Goal: Check status: Check status

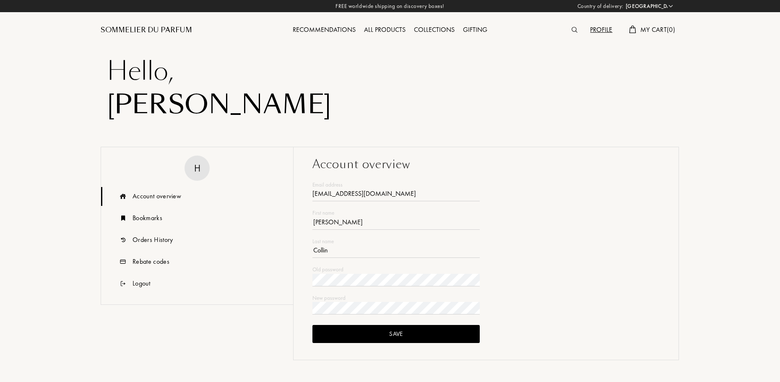
select select "FR"
click at [151, 246] on div "Orders History" at bounding box center [197, 240] width 192 height 19
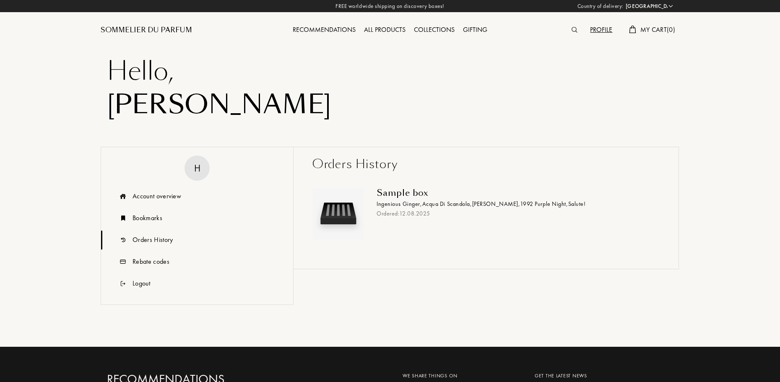
click at [402, 216] on div "Ordered: 12 . 08 . 2025" at bounding box center [515, 213] width 277 height 9
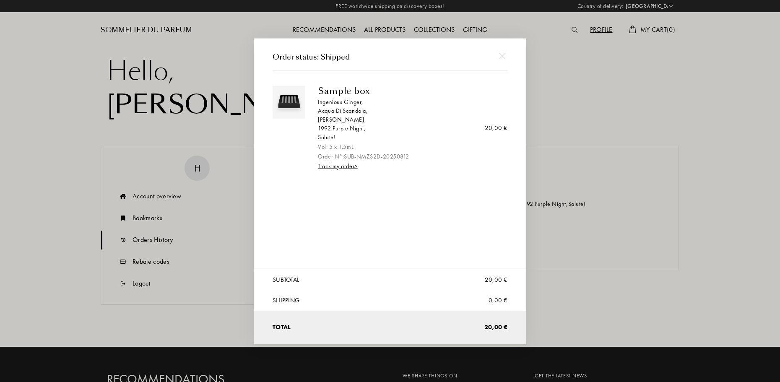
click at [341, 170] on div "Sample box Ingenious Ginger , Acqua di Scandola , Iskander , 1992 Purple Night …" at bounding box center [409, 128] width 183 height 85
click at [338, 170] on div "Sample box Ingenious Ginger , Acqua di Scandola , Iskander , 1992 Purple Night …" at bounding box center [409, 128] width 183 height 85
click at [344, 164] on link "Track my order >" at bounding box center [337, 166] width 39 height 8
click at [592, 107] on div at bounding box center [391, 191] width 782 height 382
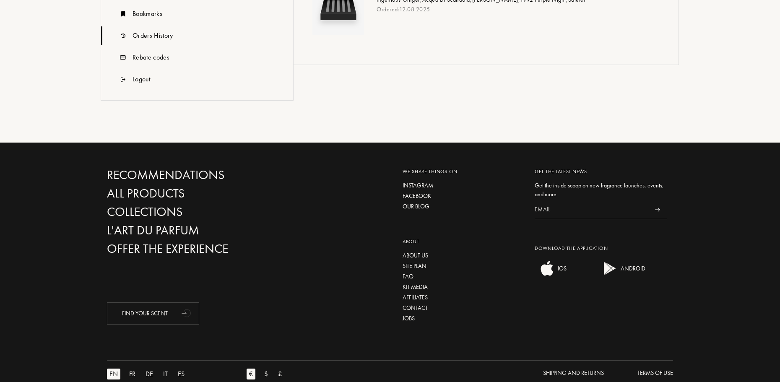
scroll to position [210, 0]
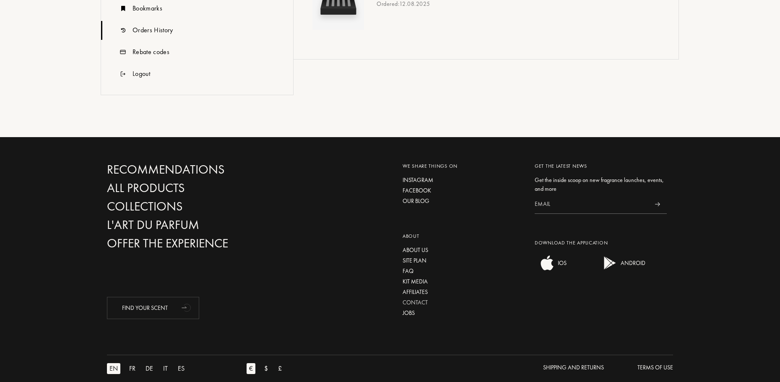
click at [422, 301] on div "Contact" at bounding box center [462, 302] width 119 height 9
click at [349, 273] on div "Recommendations All products Collections L'Art du Parfum Offer the experience F…" at bounding box center [390, 240] width 579 height 157
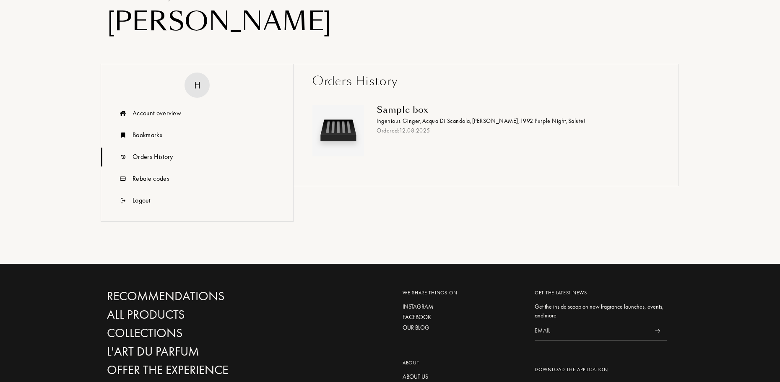
scroll to position [0, 0]
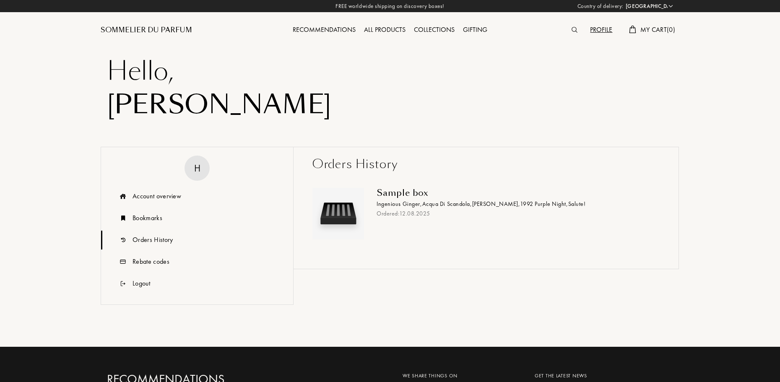
click at [151, 30] on div "Sommelier du Parfum" at bounding box center [146, 30] width 91 height 10
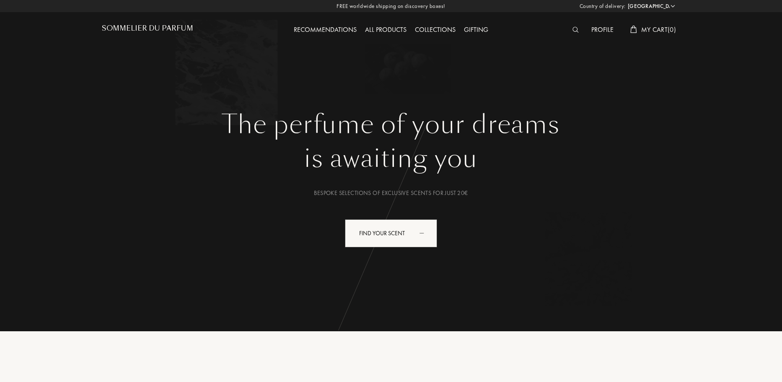
select select "FR"
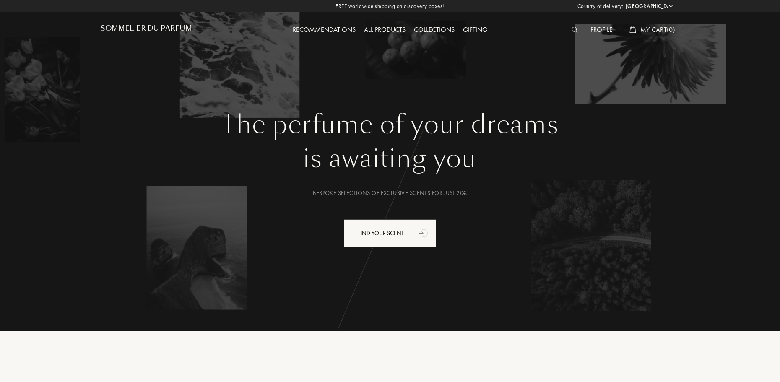
click at [669, 8] on select "[GEOGRAPHIC_DATA] [GEOGRAPHIC_DATA] [GEOGRAPHIC_DATA] [GEOGRAPHIC_DATA] [GEOGRA…" at bounding box center [648, 6] width 50 height 8
click at [670, 5] on select "[GEOGRAPHIC_DATA] [GEOGRAPHIC_DATA] [GEOGRAPHIC_DATA] [GEOGRAPHIC_DATA] [GEOGRA…" at bounding box center [648, 6] width 50 height 8
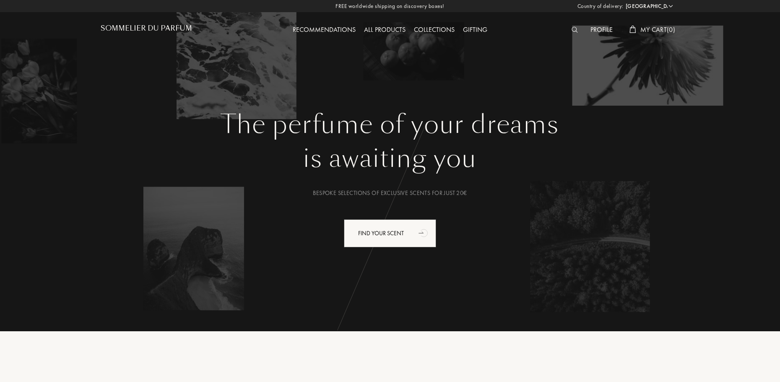
click at [497, 62] on div "The perfume of your dreams is awaiting you Bespoke selections of exclusive scen…" at bounding box center [390, 157] width 604 height 314
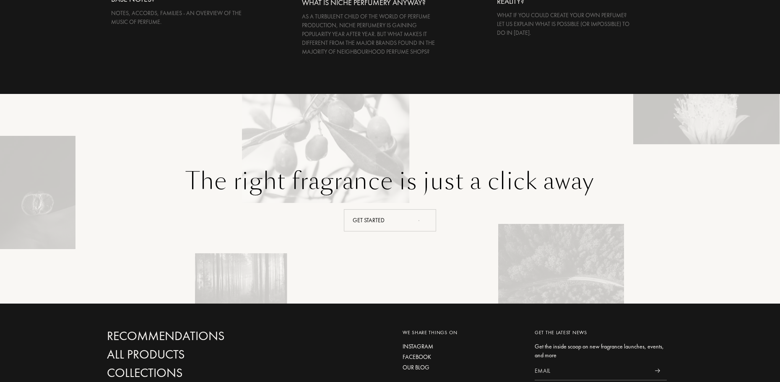
scroll to position [1982, 0]
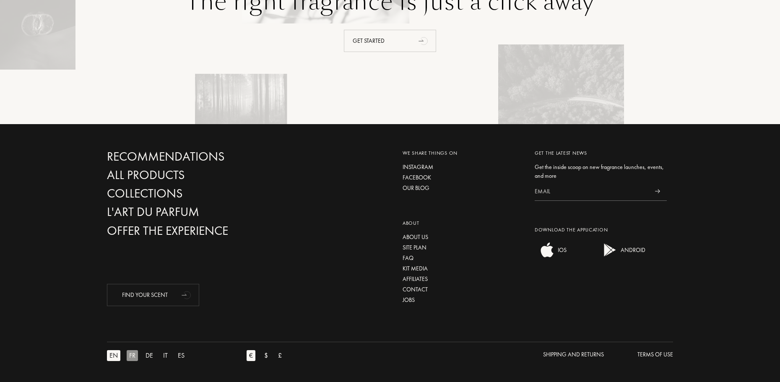
click at [136, 357] on div "FR" at bounding box center [132, 355] width 11 height 11
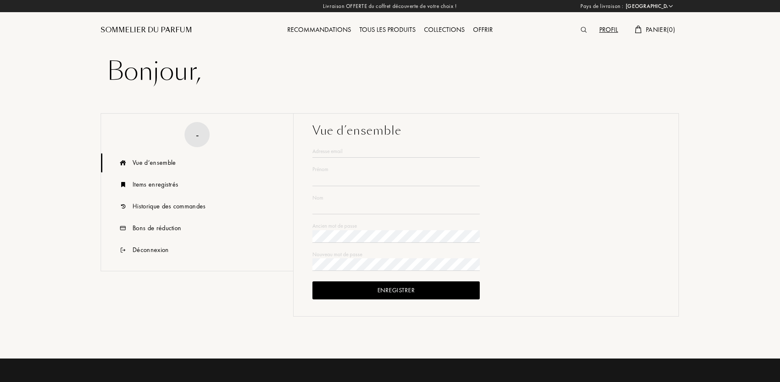
select select "FR"
type input "[PERSON_NAME]"
type input "Collin"
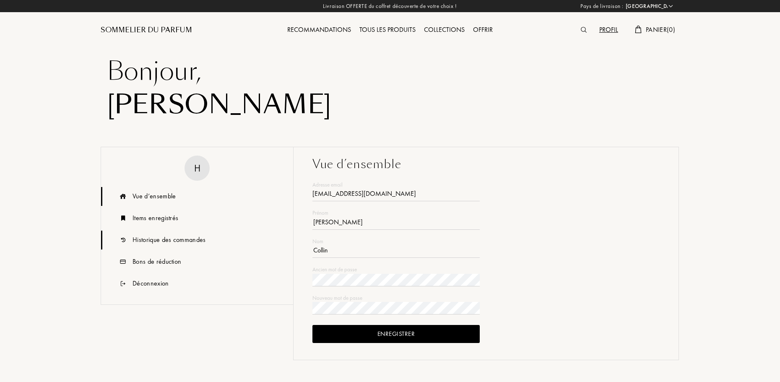
click at [179, 239] on div "Historique des commandes" at bounding box center [168, 240] width 73 height 10
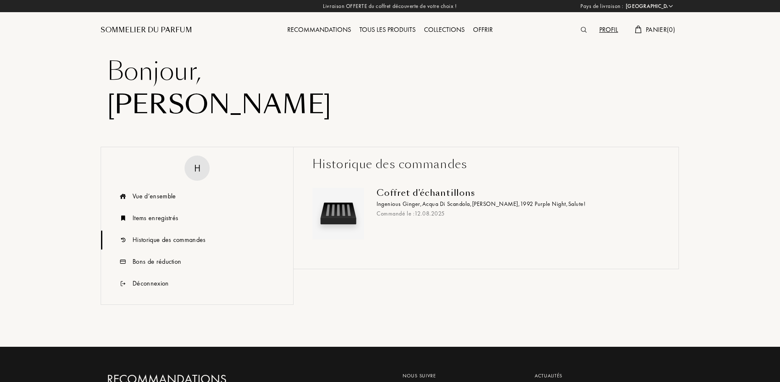
click at [397, 214] on div "Commandé le : 12 . 08 . 2025" at bounding box center [515, 213] width 277 height 9
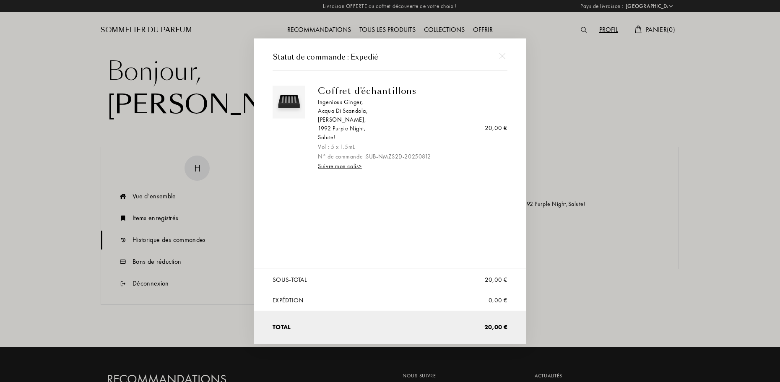
click at [348, 167] on link "Suivre mon colis >" at bounding box center [340, 166] width 44 height 8
click at [501, 54] on img at bounding box center [502, 56] width 6 height 6
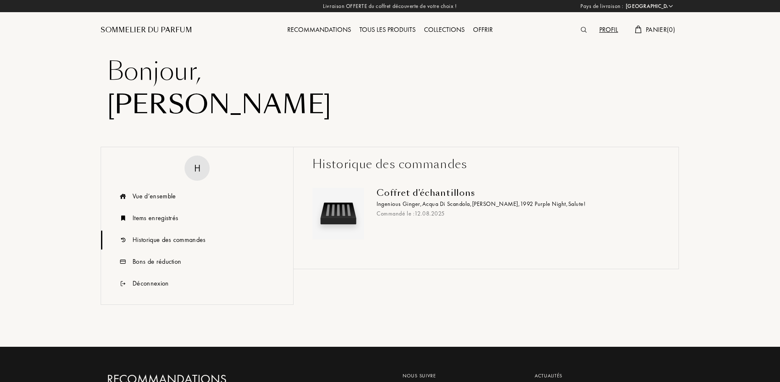
scroll to position [223, 0]
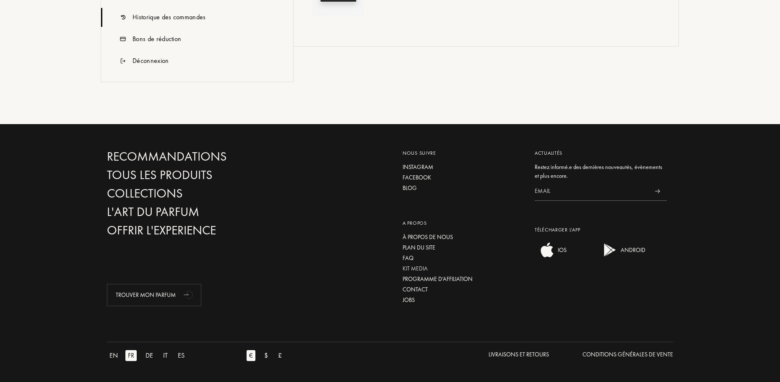
click at [414, 266] on div "Kit media" at bounding box center [462, 268] width 119 height 9
click at [423, 287] on div "Contact" at bounding box center [462, 289] width 119 height 9
click at [422, 291] on div "Contact" at bounding box center [462, 289] width 119 height 9
click at [416, 291] on div "Contact" at bounding box center [462, 289] width 119 height 9
